Goal: Find specific page/section: Find specific page/section

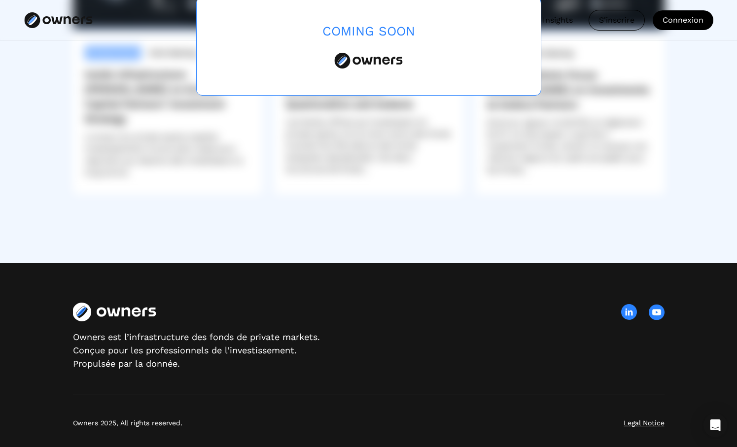
scroll to position [2868, 0]
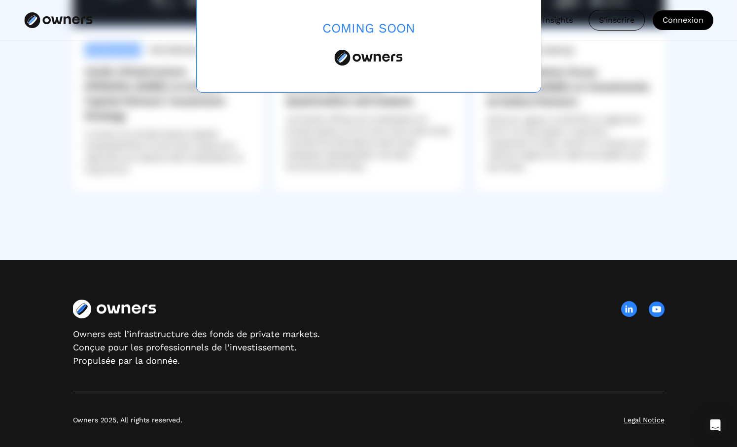
click at [649, 415] on div "Legal Notice" at bounding box center [644, 420] width 40 height 10
click at [642, 416] on div "Legal Notice" at bounding box center [644, 420] width 40 height 10
click at [639, 412] on div "Owners 2025, All rights reserved. Legal Notice" at bounding box center [369, 408] width 592 height 35
click at [639, 415] on div "Legal Notice" at bounding box center [644, 420] width 40 height 10
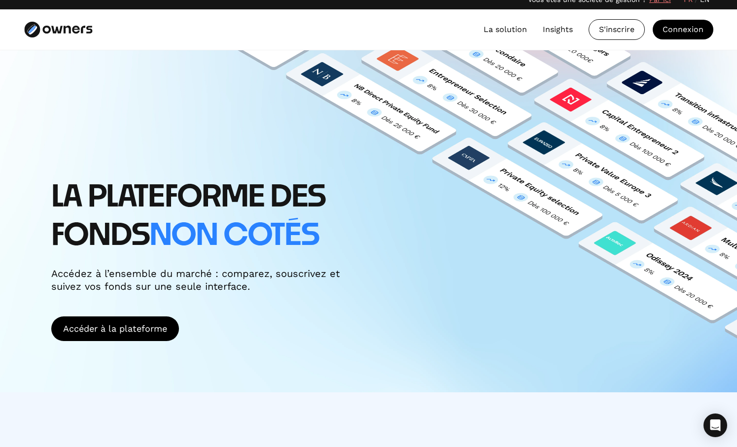
scroll to position [0, 0]
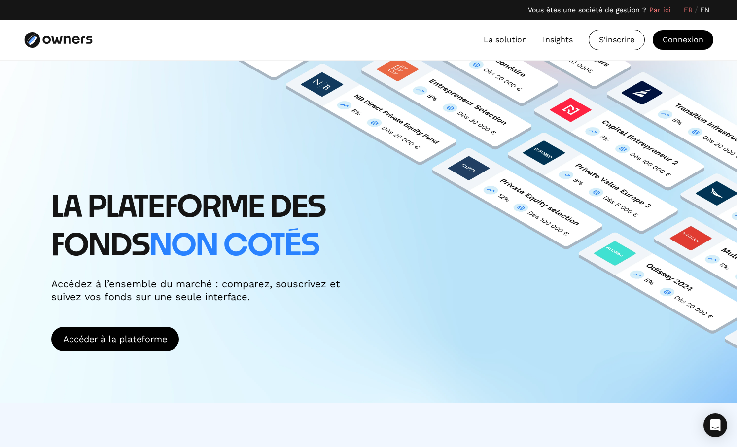
click at [506, 39] on link "La solution" at bounding box center [505, 40] width 43 height 12
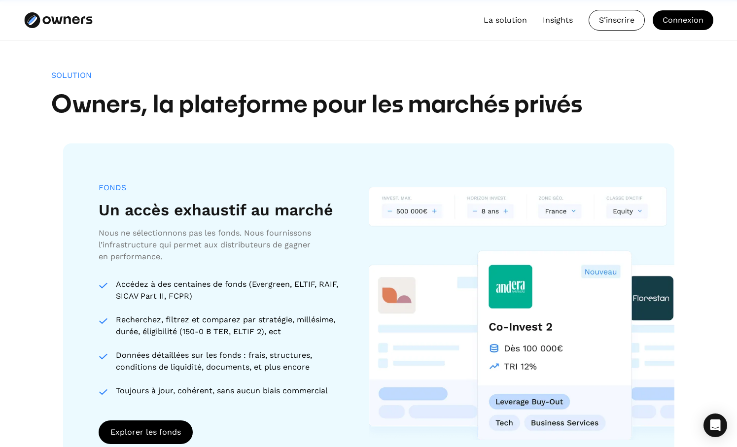
scroll to position [784, 0]
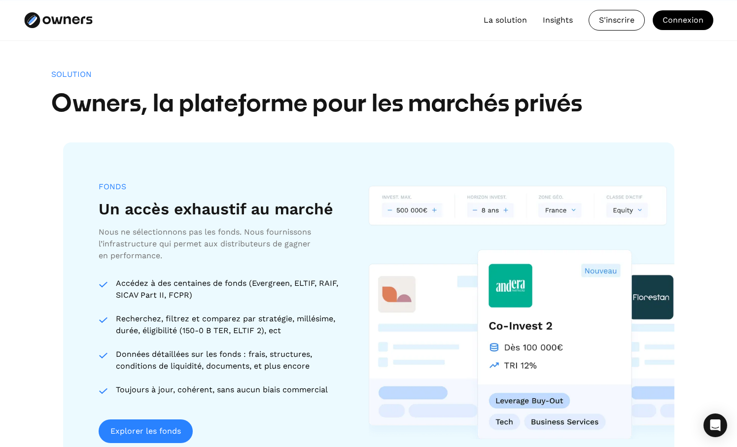
click at [148, 420] on link "Explorer les fonds" at bounding box center [146, 432] width 94 height 24
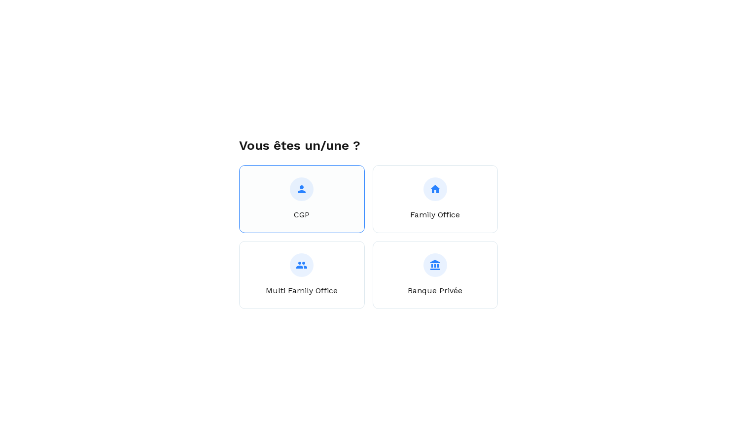
click at [329, 200] on button "CGP" at bounding box center [302, 199] width 126 height 68
